Goal: Information Seeking & Learning: Find specific fact

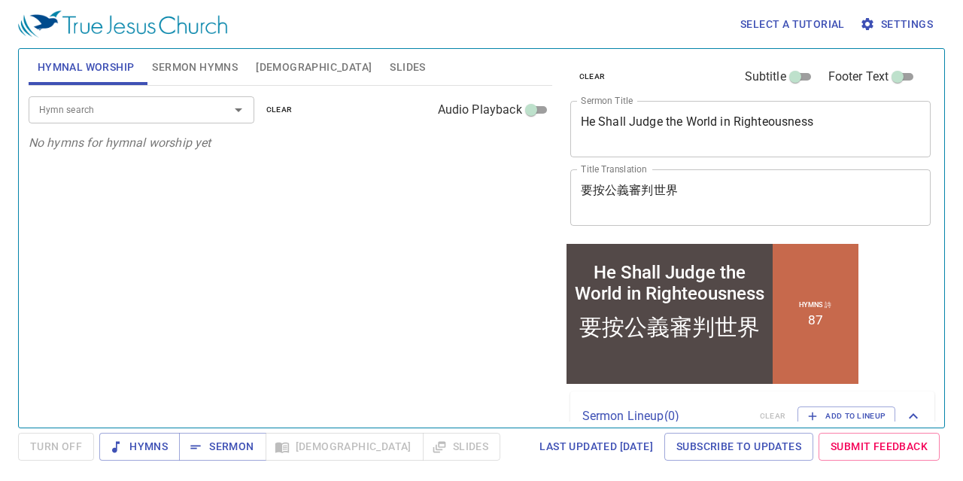
click at [141, 104] on input "Hymn search" at bounding box center [119, 109] width 172 height 17
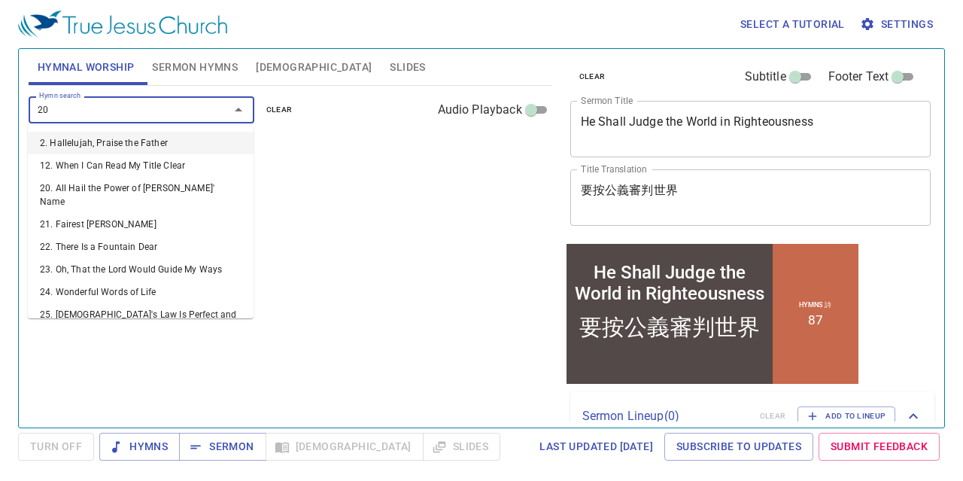
type input "205"
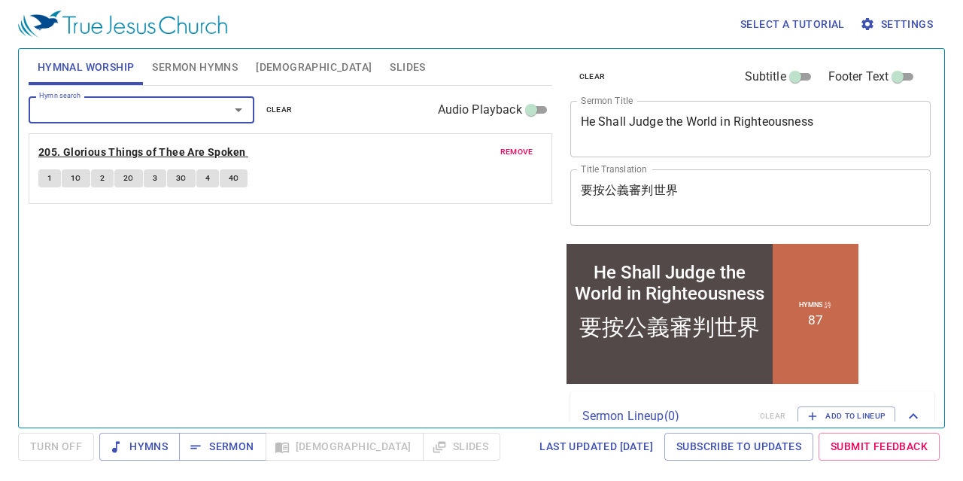
click at [182, 154] on b "205. Glorious Things of Thee Are Spoken" at bounding box center [142, 152] width 208 height 19
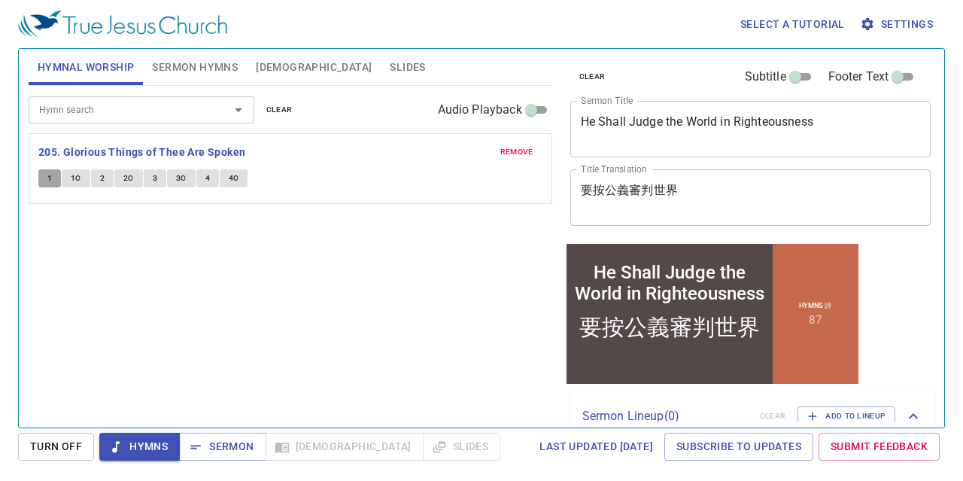
click at [52, 176] on button "1" at bounding box center [49, 178] width 23 height 18
click at [78, 175] on span "1C" at bounding box center [76, 179] width 11 height 14
click at [102, 178] on span "2" at bounding box center [102, 179] width 5 height 14
click at [129, 176] on span "2C" at bounding box center [128, 179] width 11 height 14
click at [144, 175] on button "3" at bounding box center [155, 178] width 23 height 18
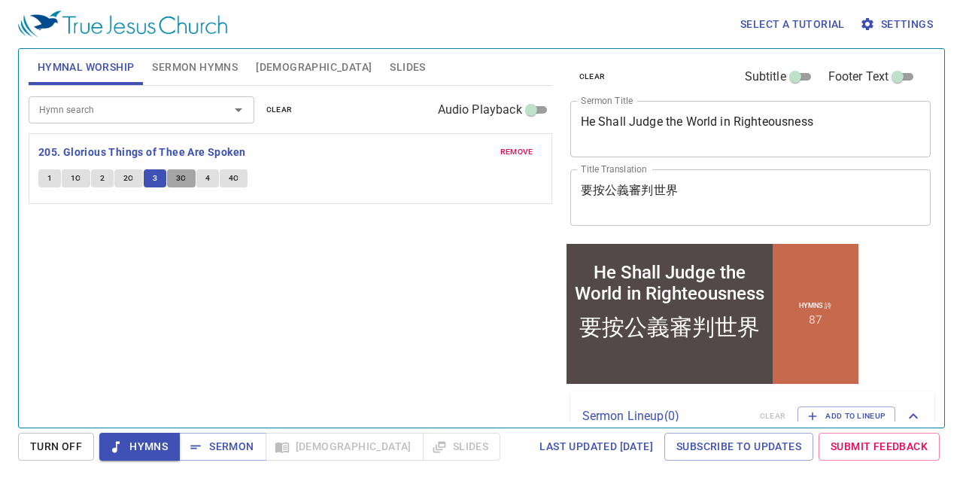
click at [187, 175] on button "3C" at bounding box center [181, 178] width 29 height 18
click at [207, 178] on span "4" at bounding box center [207, 179] width 5 height 14
click at [241, 177] on button "4C" at bounding box center [234, 178] width 29 height 18
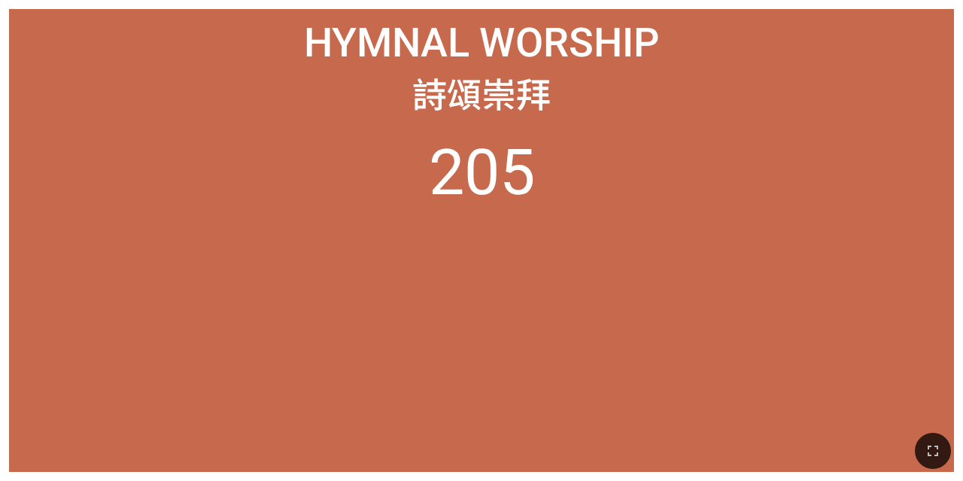
click at [733, 355] on ol "205" at bounding box center [481, 293] width 925 height 317
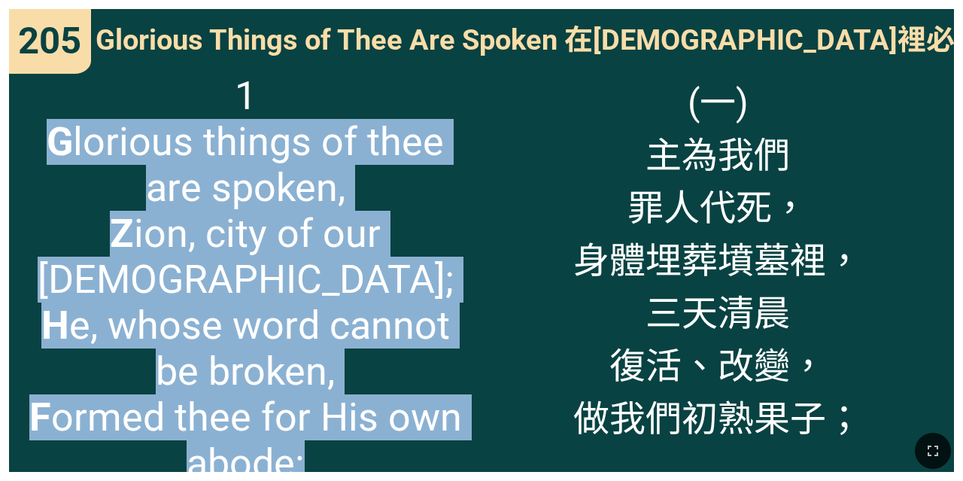
drag, startPoint x: 53, startPoint y: 135, endPoint x: 347, endPoint y: 411, distance: 402.9
click at [347, 411] on span "1 G lorious things of thee are spoken, Z ion, city of our [DEMOGRAPHIC_DATA]; H…" at bounding box center [245, 279] width 453 height 413
copy span "G lorious things of thee are spoken, Z ion, city of our [DEMOGRAPHIC_DATA]; H e…"
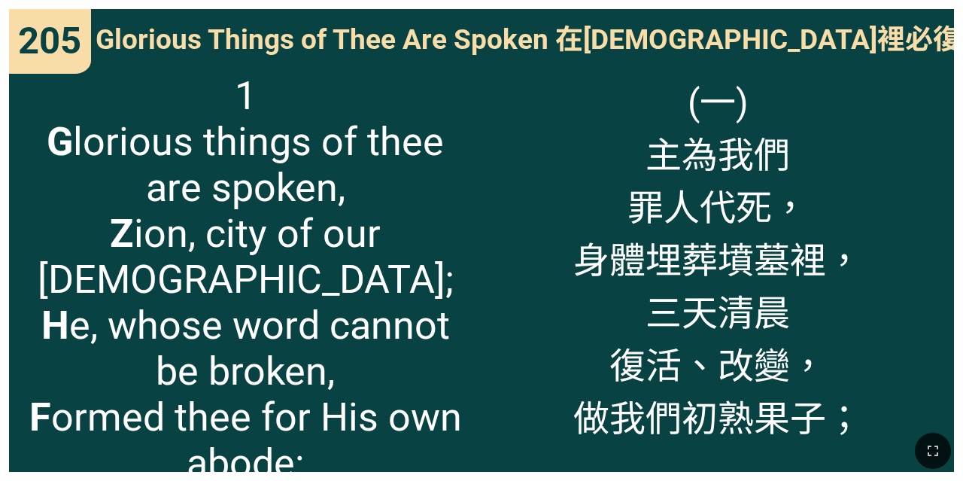
click at [512, 154] on div "(一) 主為我們 罪人代死， 身體埋葬墳墓裡， 三天清晨 復活、改變， 做我們初熟果子；" at bounding box center [717, 267] width 472 height 408
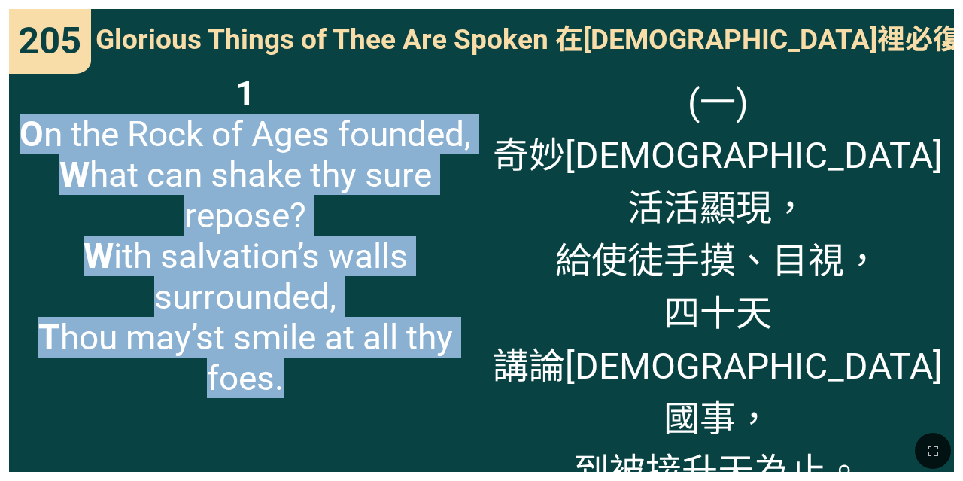
drag, startPoint x: 296, startPoint y: 418, endPoint x: 99, endPoint y: 134, distance: 346.0
click at [99, 134] on span "1 O n the Rock of Ages founded, W hat can shake thy sure repose? W ith salvatio…" at bounding box center [245, 235] width 453 height 325
copy span "O n the Rock of Ages founded, W hat can shake thy sure repose? W ith salvation’…"
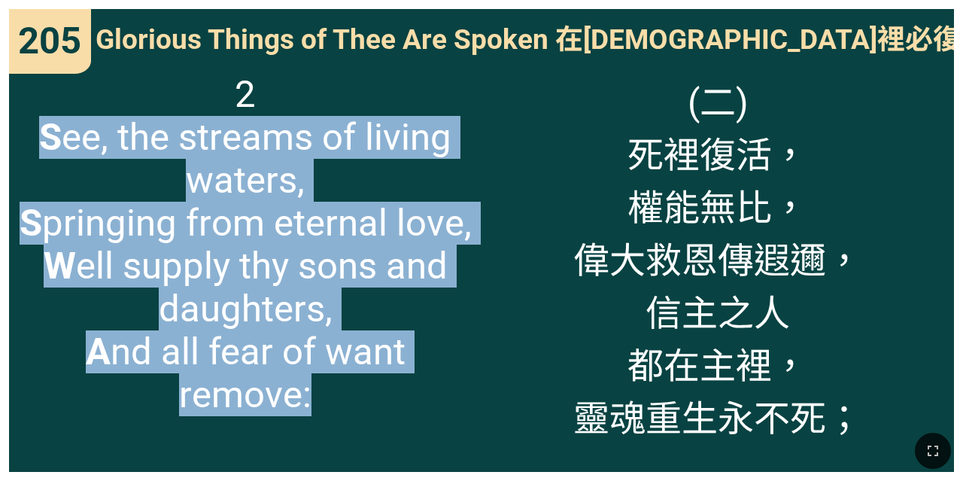
drag, startPoint x: 329, startPoint y: 398, endPoint x: 43, endPoint y: 135, distance: 388.6
click at [43, 135] on span "2 S ee, the streams of living waters, S pringing from eternal love, W ell suppl…" at bounding box center [245, 244] width 453 height 343
copy span "S ee, the streams of living waters, S pringing from eternal love, W ell supply …"
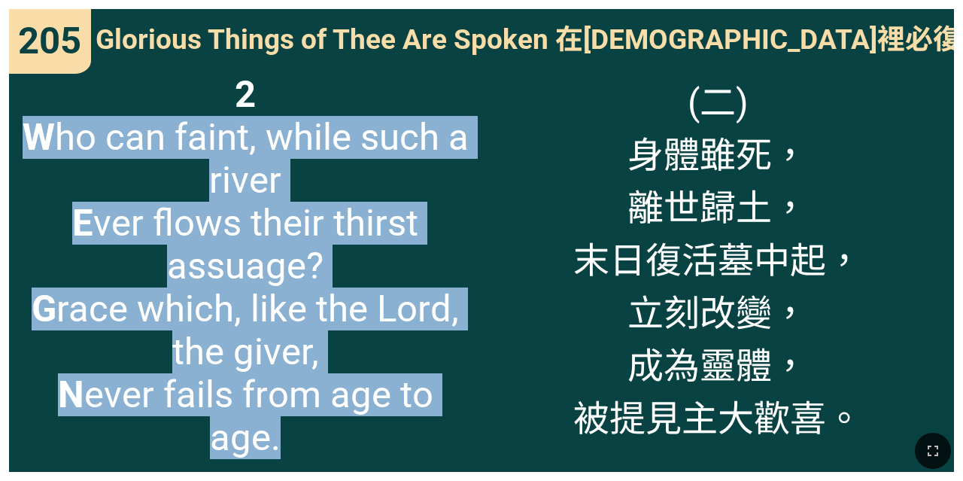
drag, startPoint x: 473, startPoint y: 404, endPoint x: 34, endPoint y: 143, distance: 511.0
click at [33, 143] on div "2 W ho can faint, while such a river E ver flows their thirst assuage? G race w…" at bounding box center [245, 267] width 472 height 408
copy span "W ho can faint, while such a river E ver flows their thirst assuage? G race whi…"
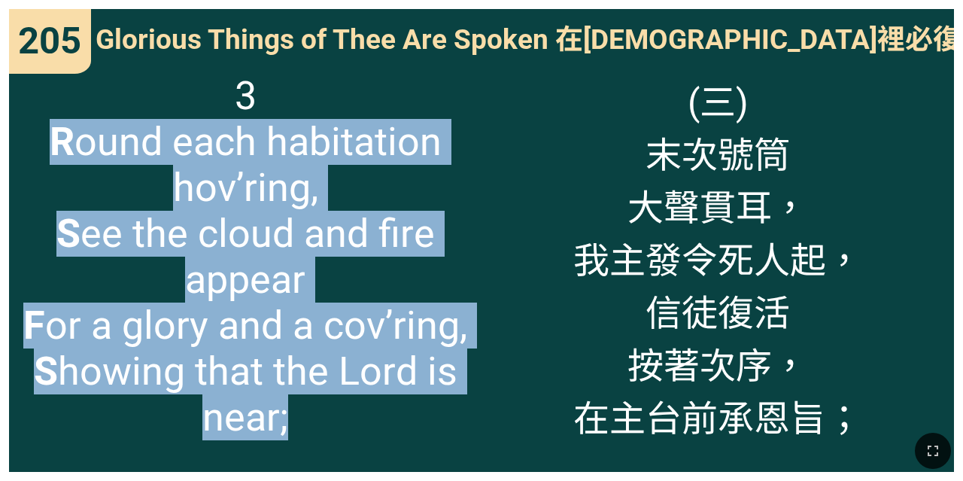
drag, startPoint x: 317, startPoint y: 417, endPoint x: 43, endPoint y: 140, distance: 389.4
click at [43, 140] on span "3 R ound each habitation hov’ring, S ee the cloud and fire appear F or a glory …" at bounding box center [245, 256] width 453 height 367
copy span "R ound each habitation hov’ring, S ee the cloud and fire appear F or a glory an…"
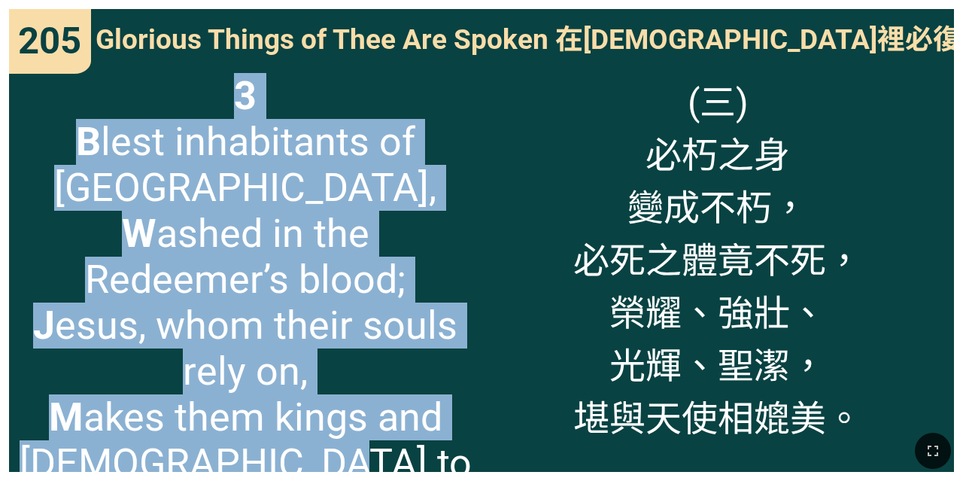
drag, startPoint x: 397, startPoint y: 415, endPoint x: 11, endPoint y: 150, distance: 468.6
click at [11, 150] on div "3 B lest inhabitants of [GEOGRAPHIC_DATA], W ashed in the Redeemer’s blood; J e…" at bounding box center [245, 267] width 472 height 408
copy span "3 B lest inhabitants of [GEOGRAPHIC_DATA], W ashed in the Redeemer’s blood; J e…"
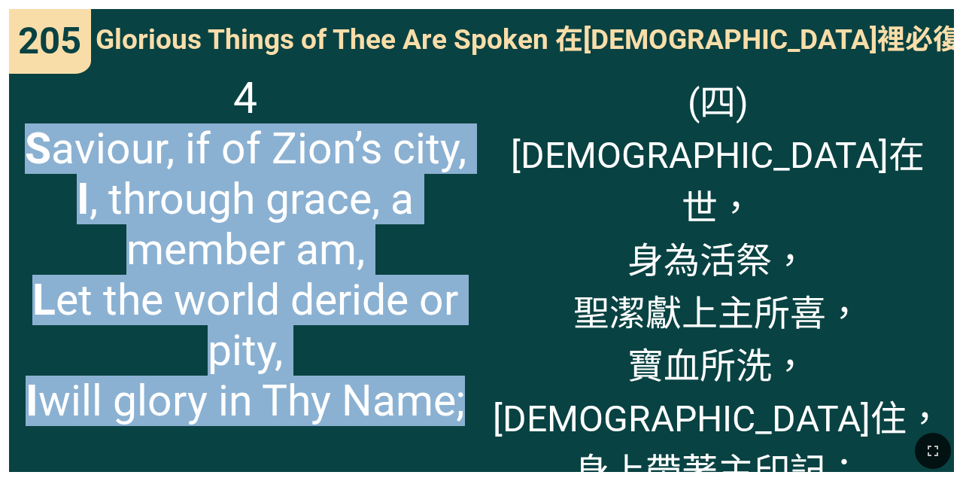
drag, startPoint x: 485, startPoint y: 401, endPoint x: 32, endPoint y: 150, distance: 517.9
click at [32, 150] on div "Glorious Things of Thee Are Spoken 在[DEMOGRAPHIC_DATA]裡必復活 Glorious Things of T…" at bounding box center [481, 240] width 945 height 463
copy div "S aviour, if of Zion’s city, I , through grace, a member am, L et the world der…"
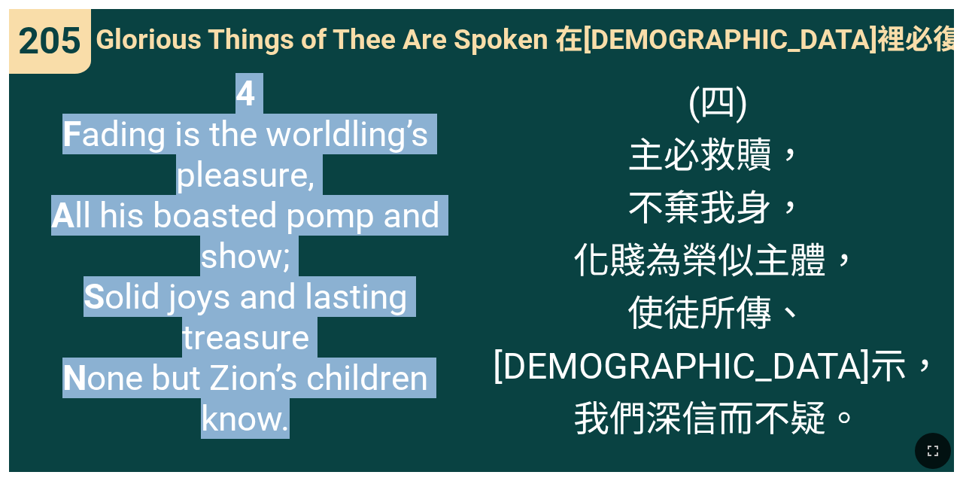
click at [294, 278] on span "4 F ading is the worldling’s pleasure, A ll his boasted pomp and show; S olid j…" at bounding box center [245, 256] width 453 height 366
drag, startPoint x: 305, startPoint y: 412, endPoint x: 54, endPoint y: 134, distance: 374.4
click at [54, 134] on span "4 F ading is the worldling’s pleasure, A ll his boasted pomp and show; S olid j…" at bounding box center [245, 256] width 453 height 366
copy span "F ading is the worldling’s pleasure, A ll his boasted pomp and show; S olid joy…"
